Goal: Obtain resource: Download file/media

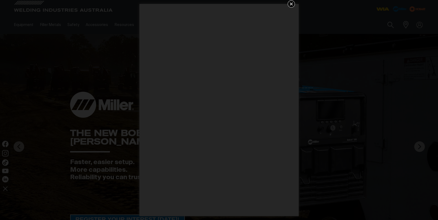
click at [290, 3] on icon "Get 5 WIA Welding Guides Free!" at bounding box center [291, 3] width 3 height 3
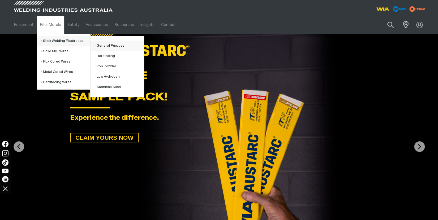
click at [106, 46] on link "General Purpose" at bounding box center [119, 46] width 49 height 10
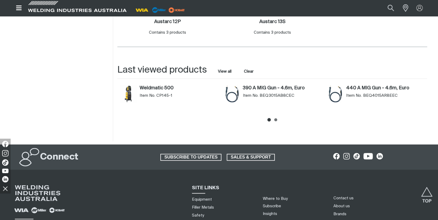
scroll to position [121, 0]
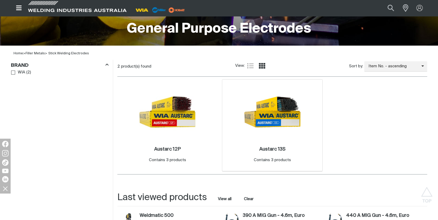
click at [271, 112] on img at bounding box center [272, 112] width 57 height 57
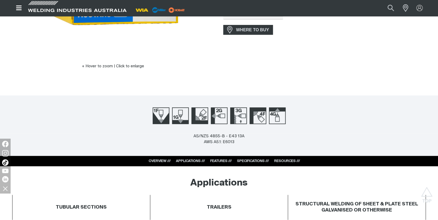
scroll to position [208, 0]
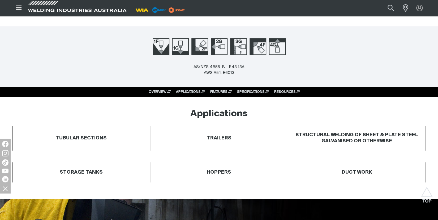
click at [288, 91] on link "RESOURCES ///" at bounding box center [287, 91] width 26 height 3
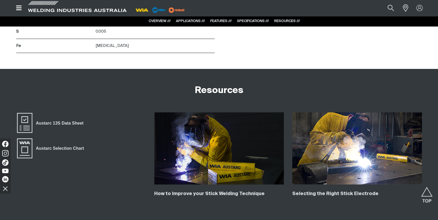
scroll to position [941, 0]
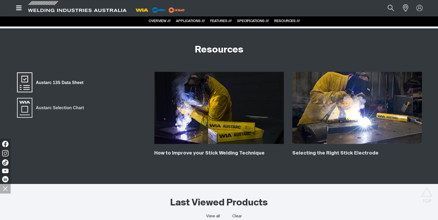
click at [44, 83] on span "Austarc 13S Data Sheet" at bounding box center [59, 82] width 54 height 7
